Goal: Information Seeking & Learning: Learn about a topic

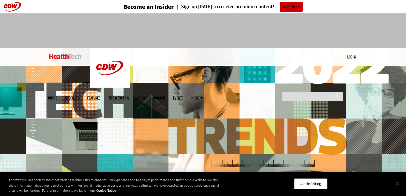
click at [399, 183] on button "Close" at bounding box center [398, 184] width 12 height 12
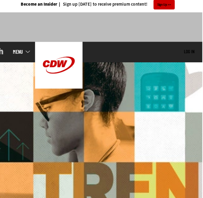
scroll to position [0, 7]
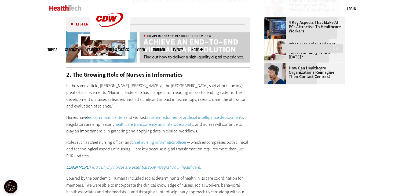
scroll to position [795, 0]
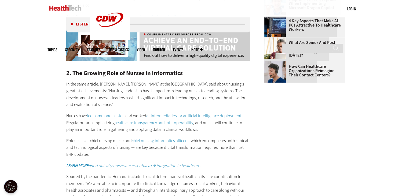
click at [161, 163] on em "LEARN MORE: Find out why nurses are essential to AI integration in healthcare." at bounding box center [133, 166] width 135 height 6
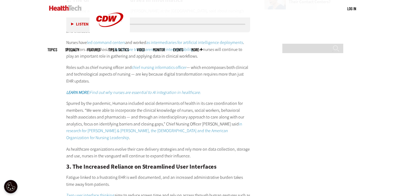
scroll to position [869, 0]
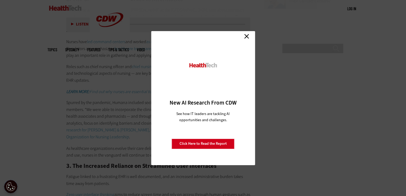
click at [247, 36] on link "Close" at bounding box center [247, 36] width 8 height 8
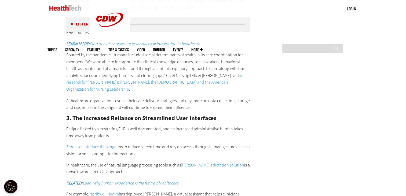
scroll to position [921, 0]
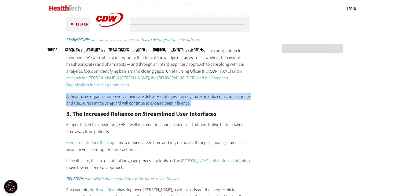
drag, startPoint x: 193, startPoint y: 89, endPoint x: 67, endPoint y: 83, distance: 126.2
click at [67, 93] on p "As healthcare organizations evolve their care delivery strategies and rely more…" at bounding box center [158, 100] width 184 height 14
copy p "As healthcare organizations evolve their care delivery strategies and rely more…"
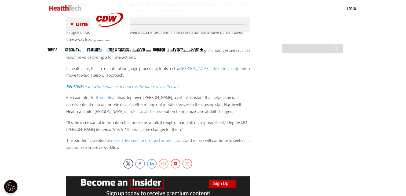
scroll to position [1011, 0]
